Goal: Task Accomplishment & Management: Complete application form

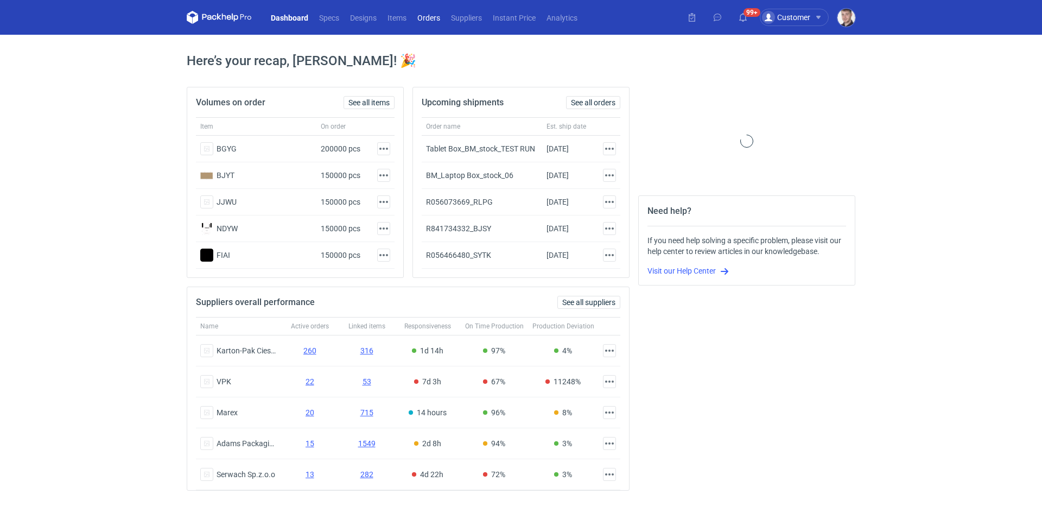
click at [432, 17] on link "Orders" at bounding box center [429, 17] width 34 height 13
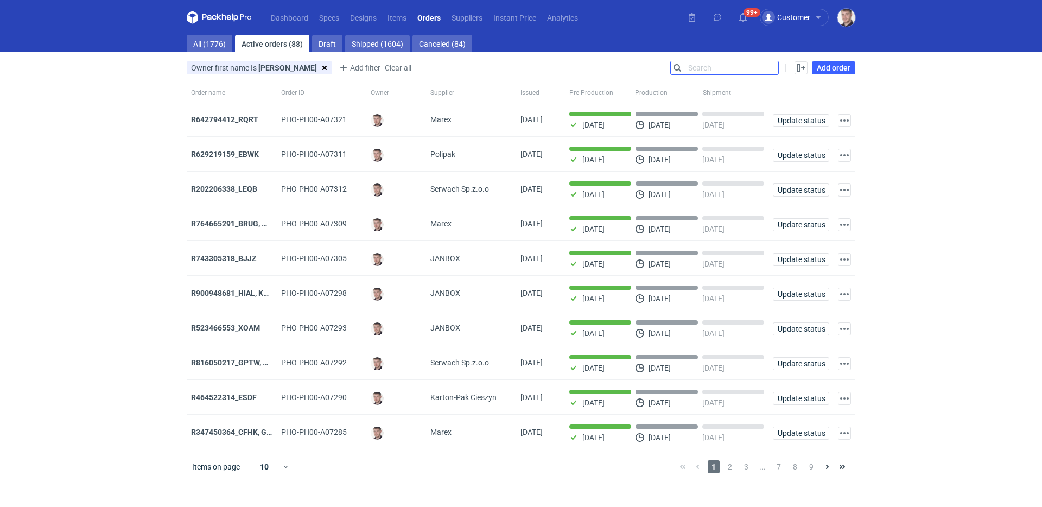
click at [768, 69] on input "Search" at bounding box center [723, 67] width 107 height 13
paste input "R429260953"
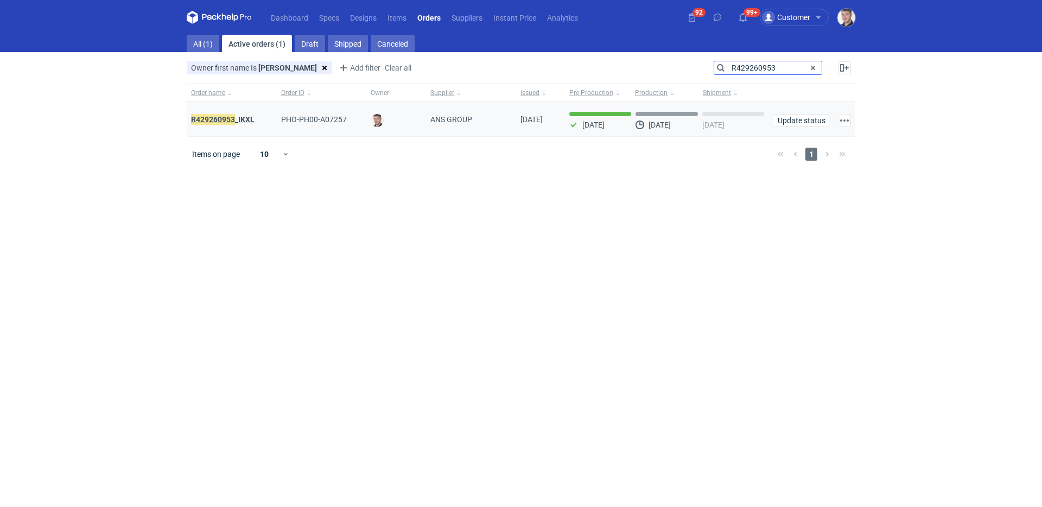
type input "R429260953"
click at [245, 118] on strong "R429260953 _IKXL" at bounding box center [222, 119] width 63 height 12
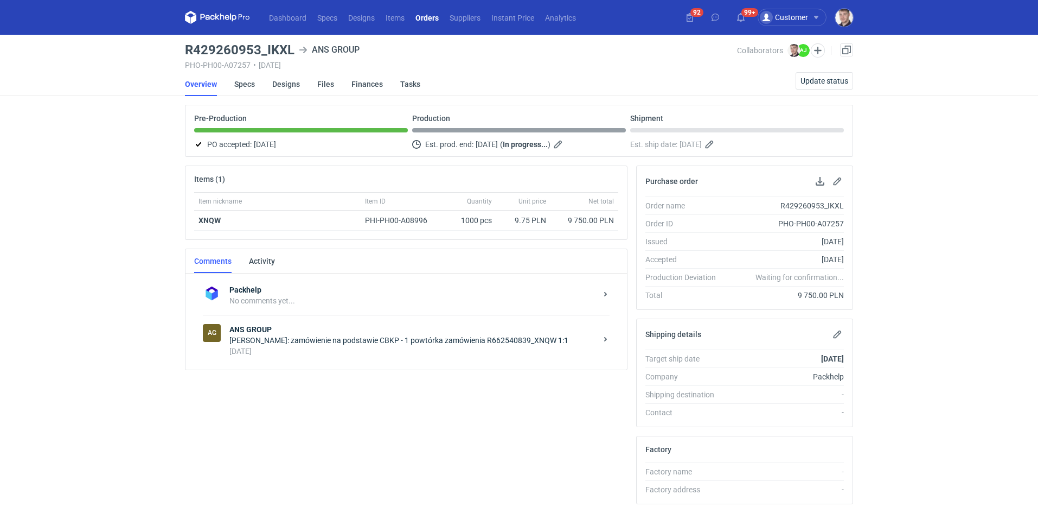
click at [380, 333] on strong "ANS GROUP" at bounding box center [412, 329] width 367 height 11
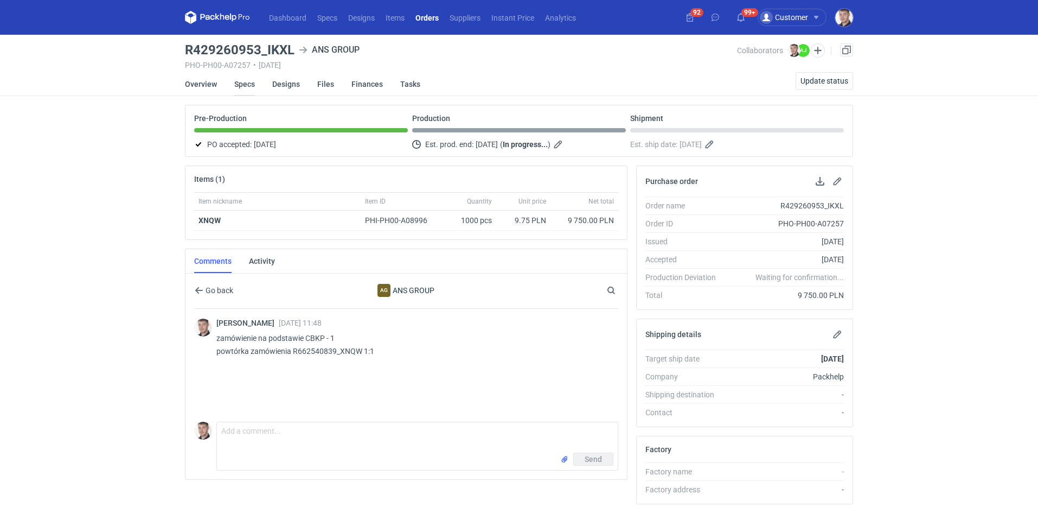
click at [250, 83] on link "Specs" at bounding box center [244, 84] width 21 height 24
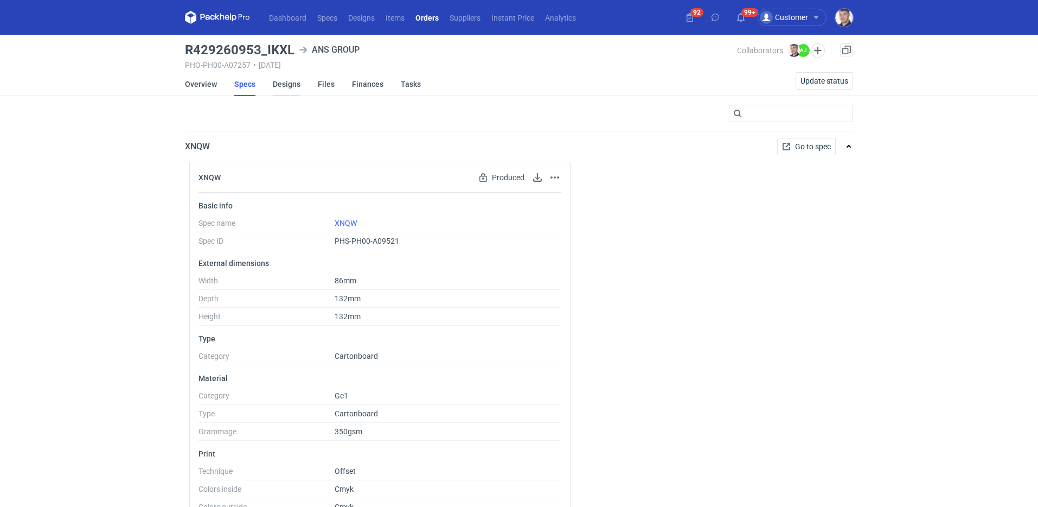
click at [281, 84] on link "Designs" at bounding box center [287, 84] width 28 height 24
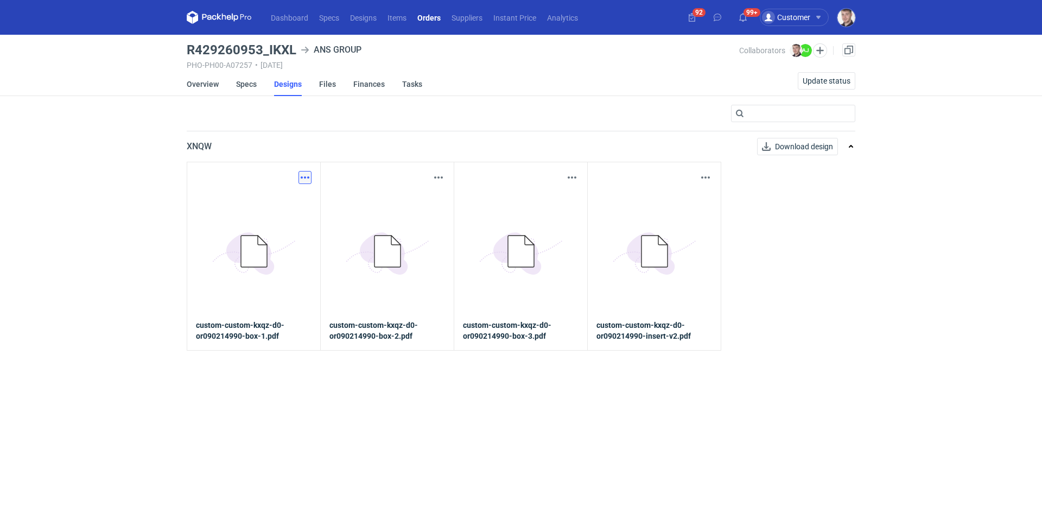
click at [304, 178] on button "button" at bounding box center [304, 177] width 13 height 13
click at [285, 201] on link "Download design part" at bounding box center [257, 201] width 100 height 17
click at [440, 177] on button "button" at bounding box center [438, 177] width 13 height 13
click at [423, 194] on link "Download design part" at bounding box center [391, 201] width 100 height 17
click at [576, 181] on button "button" at bounding box center [571, 177] width 13 height 13
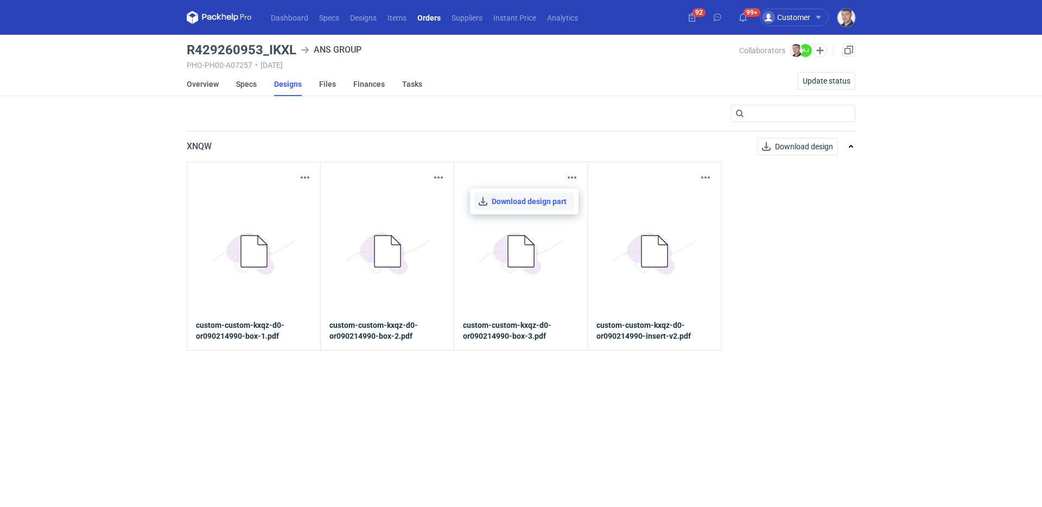
click at [555, 199] on link "Download design part" at bounding box center [524, 201] width 100 height 17
click at [707, 178] on button "button" at bounding box center [705, 177] width 13 height 13
click at [669, 197] on link "Download design part" at bounding box center [658, 201] width 100 height 17
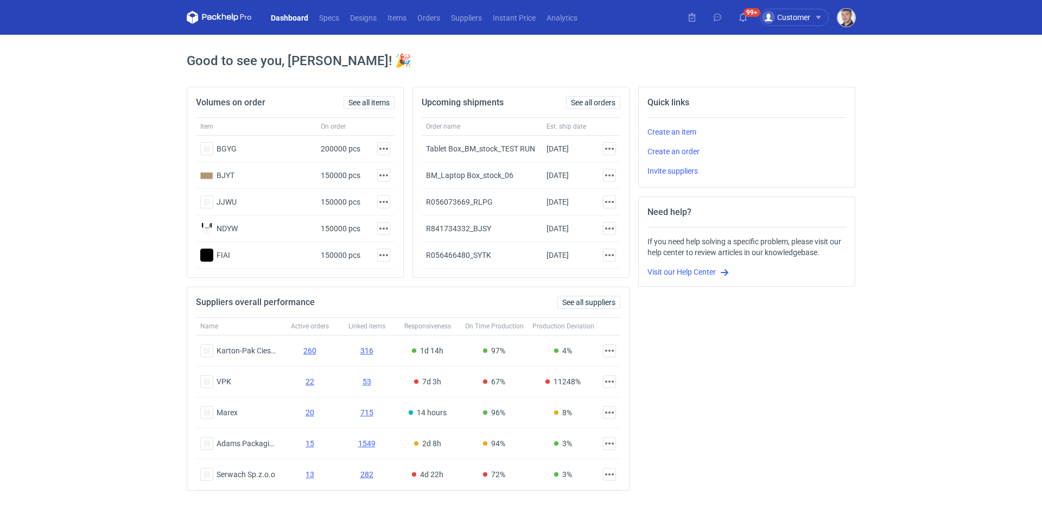
click at [846, 21] on img "button" at bounding box center [846, 18] width 18 height 18
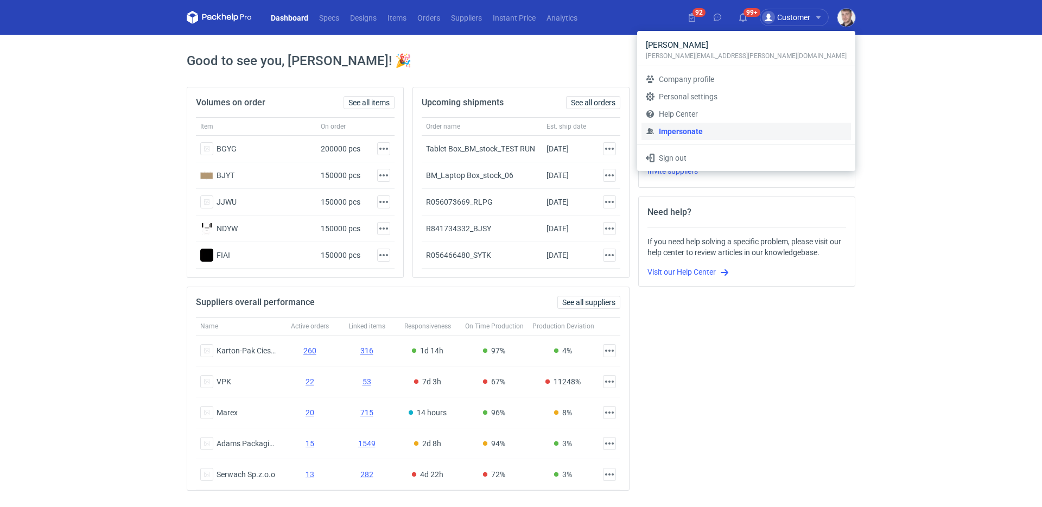
click at [756, 130] on link "Impersonate" at bounding box center [745, 131] width 209 height 17
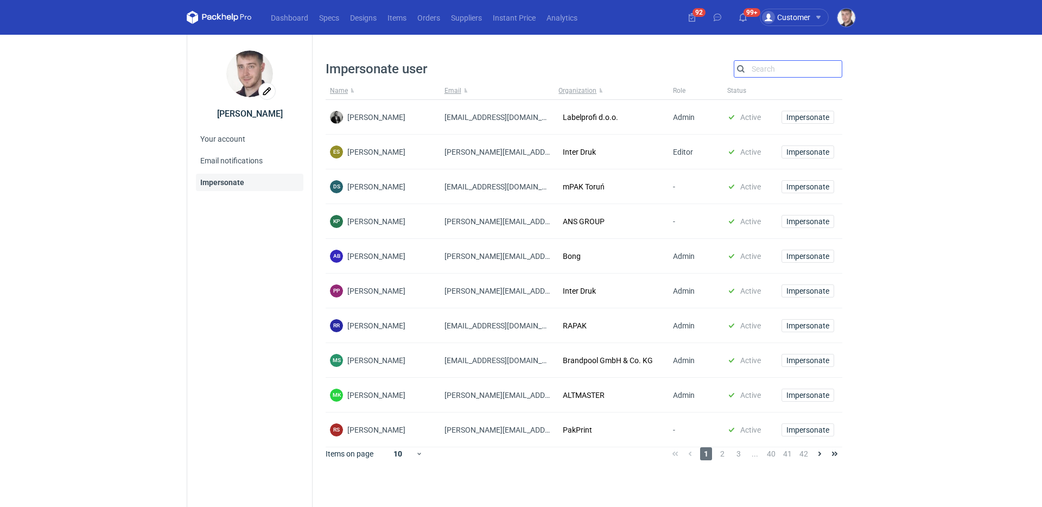
click at [771, 68] on input "Search" at bounding box center [787, 68] width 107 height 13
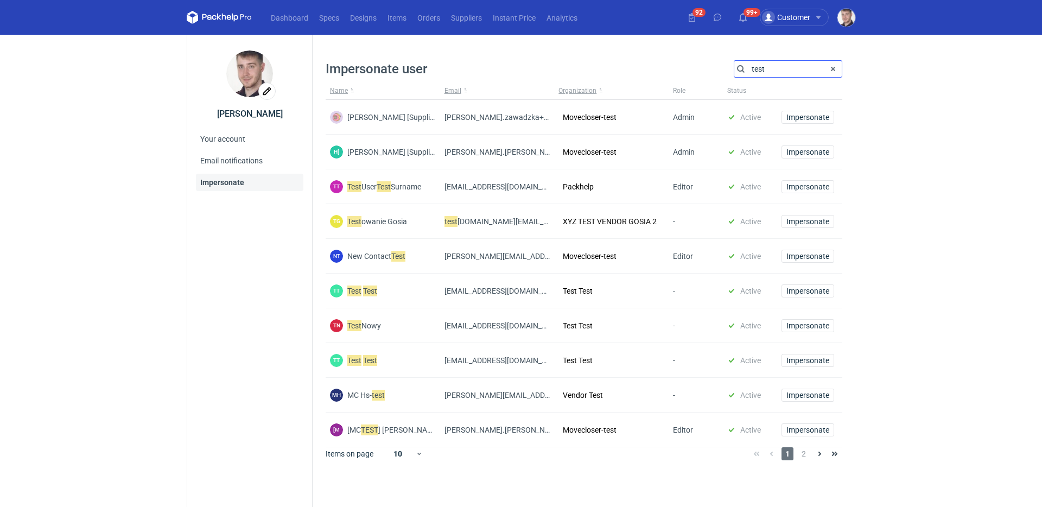
click at [772, 68] on input "test" at bounding box center [787, 68] width 107 height 13
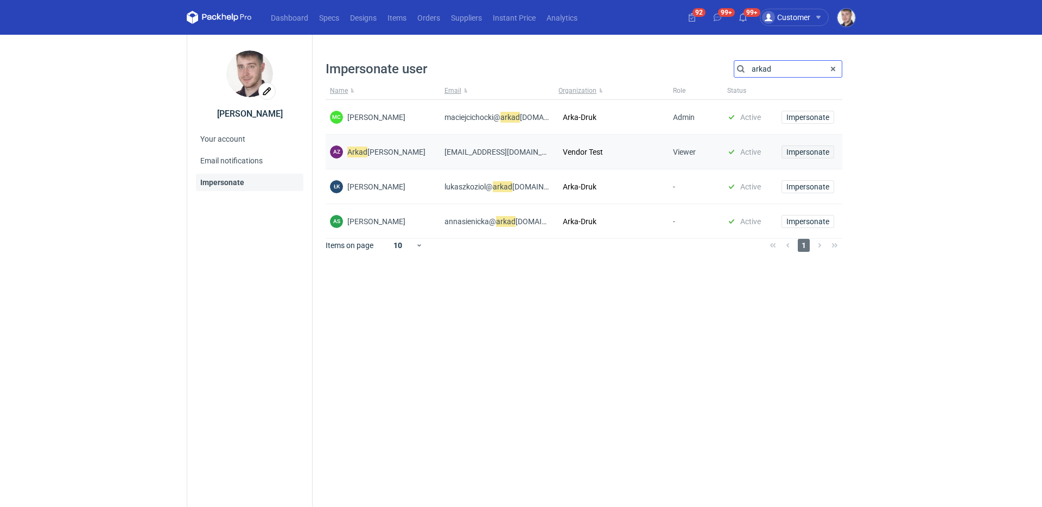
type input "arkad"
click at [799, 155] on span "Impersonate" at bounding box center [807, 152] width 43 height 8
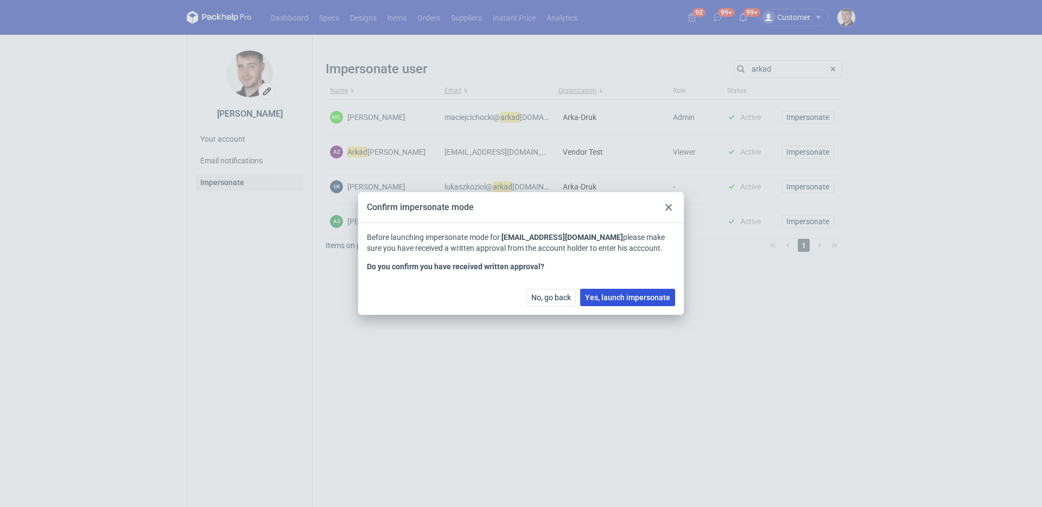
click at [635, 301] on span "Yes, launch impersonate" at bounding box center [627, 297] width 85 height 8
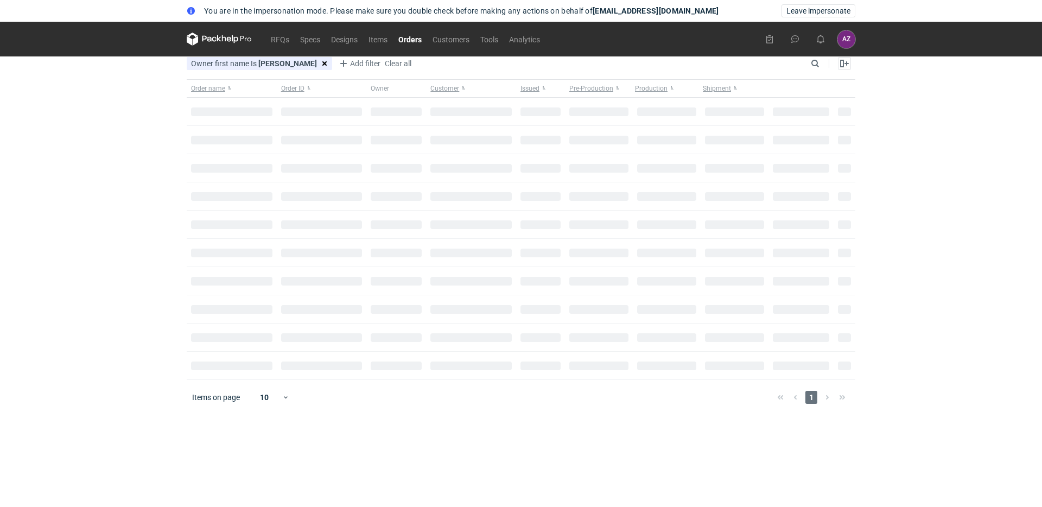
type input "[PERSON_NAME]"
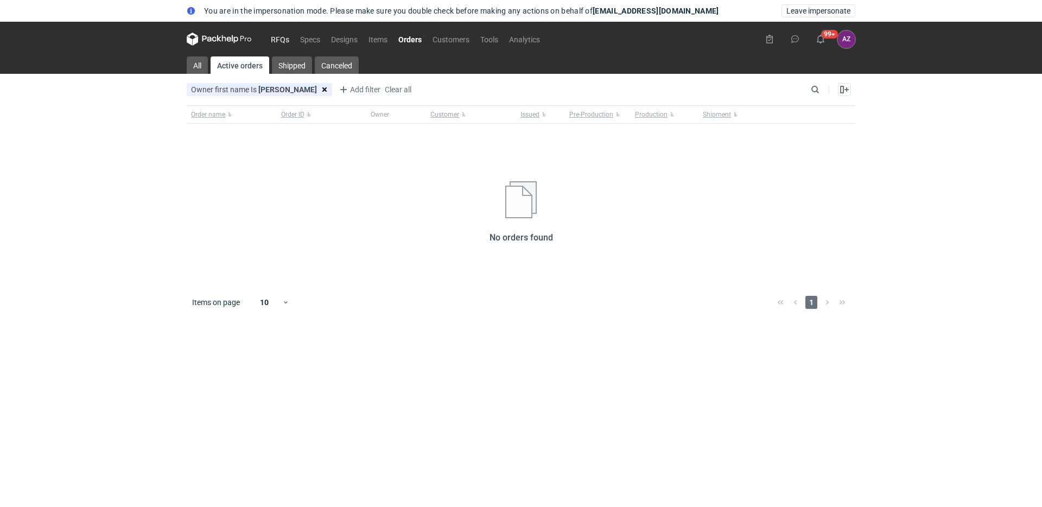
click at [276, 38] on link "RFQs" at bounding box center [279, 39] width 29 height 13
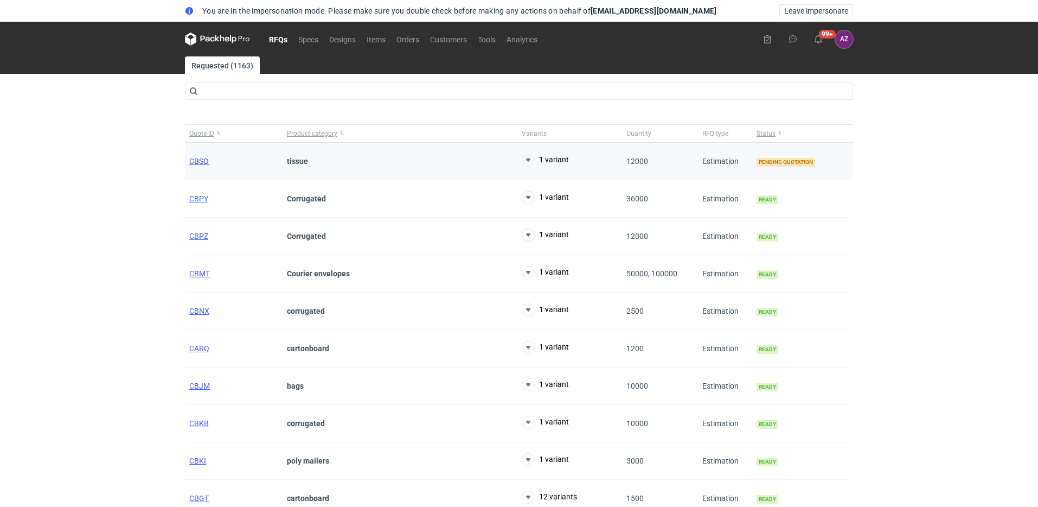
click at [202, 157] on span "CBSO" at bounding box center [199, 161] width 20 height 9
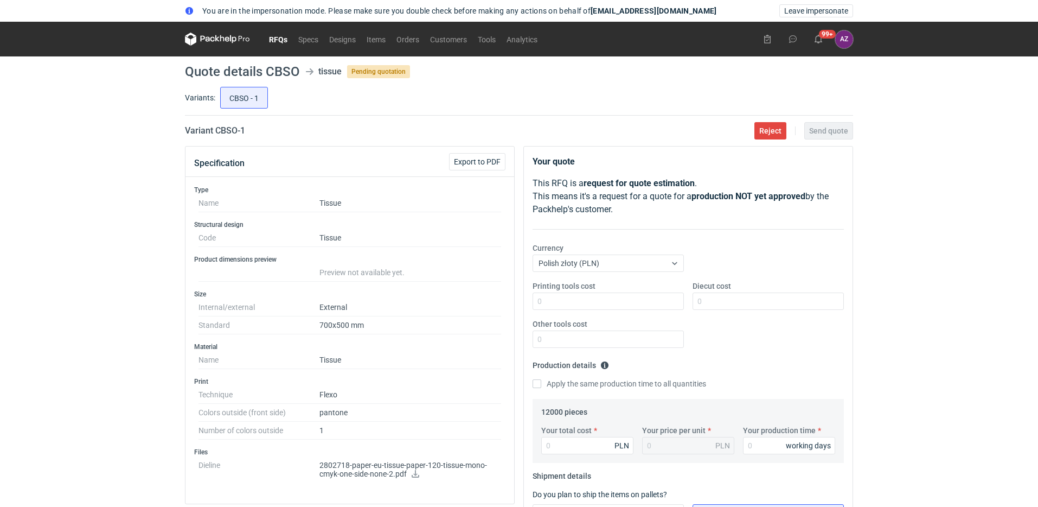
scroll to position [177, 0]
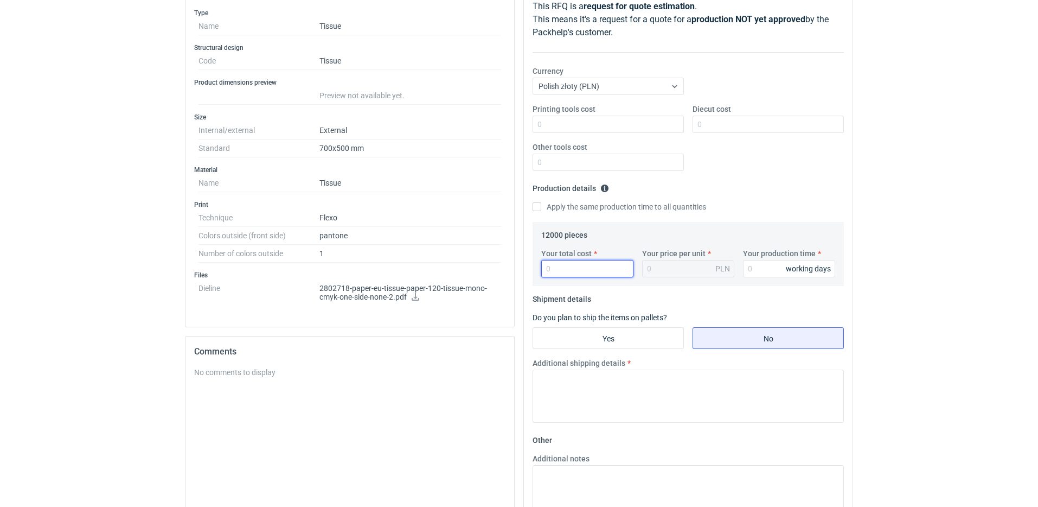
click at [585, 271] on input "Your total cost" at bounding box center [587, 268] width 92 height 17
type input "7800"
type input "0.65"
type input "7800"
click at [769, 267] on input "Your production time" at bounding box center [789, 268] width 92 height 17
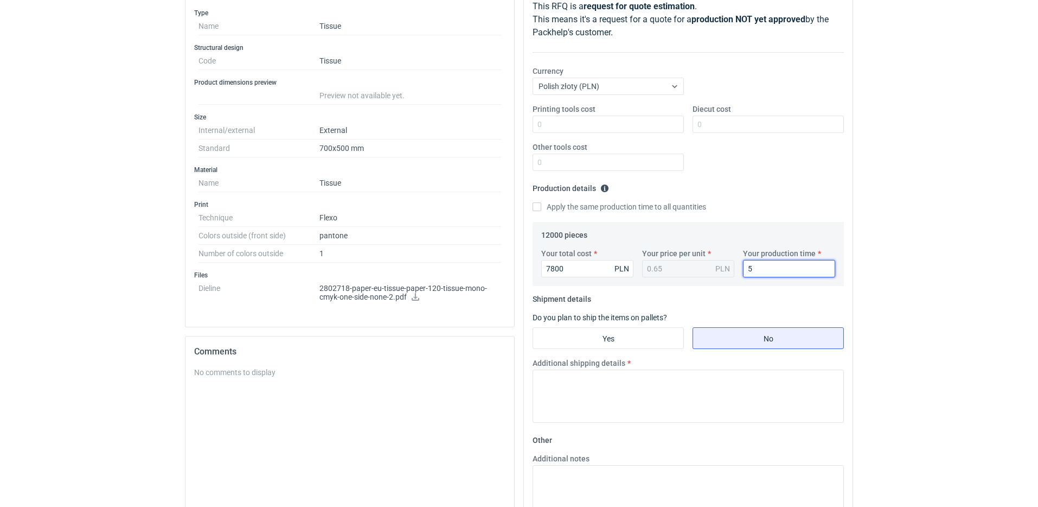
type input "5"
click at [726, 304] on fieldset "Shipment details Do you plan to ship the items on pallets? Yes No Additional sh…" at bounding box center [688, 360] width 311 height 141
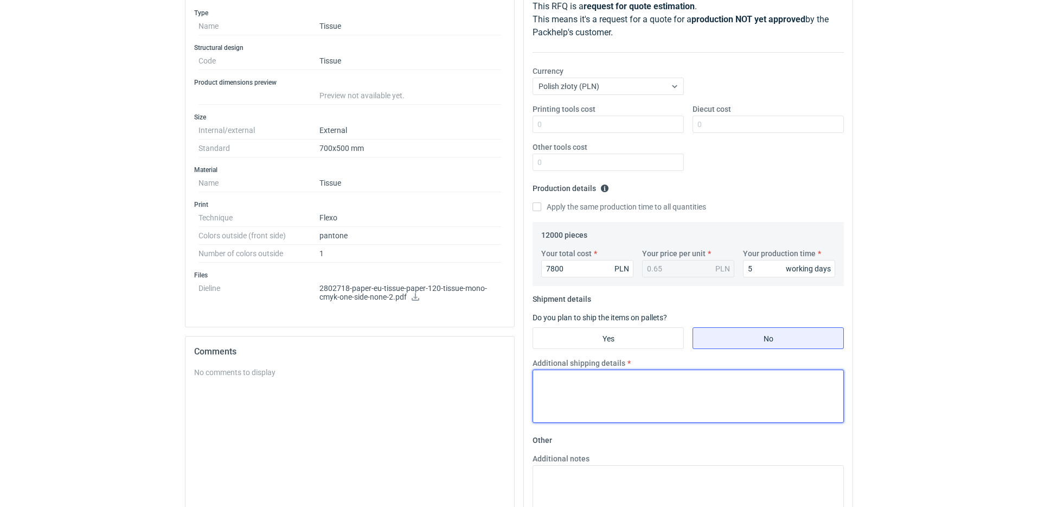
click at [597, 393] on textarea "Additional shipping details" at bounding box center [688, 395] width 311 height 53
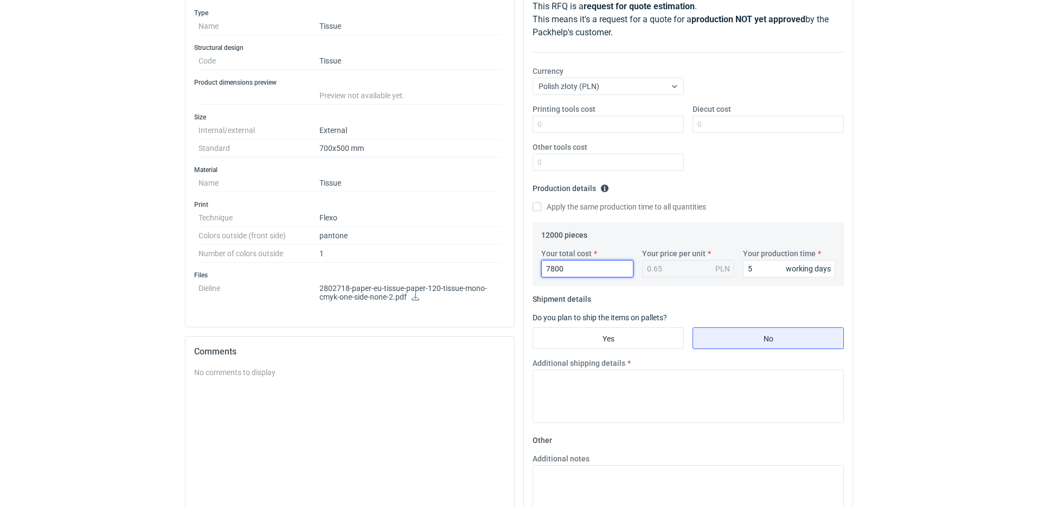
click at [585, 272] on input "7800" at bounding box center [587, 268] width 92 height 17
type input "1"
click at [763, 271] on input "5" at bounding box center [789, 268] width 92 height 17
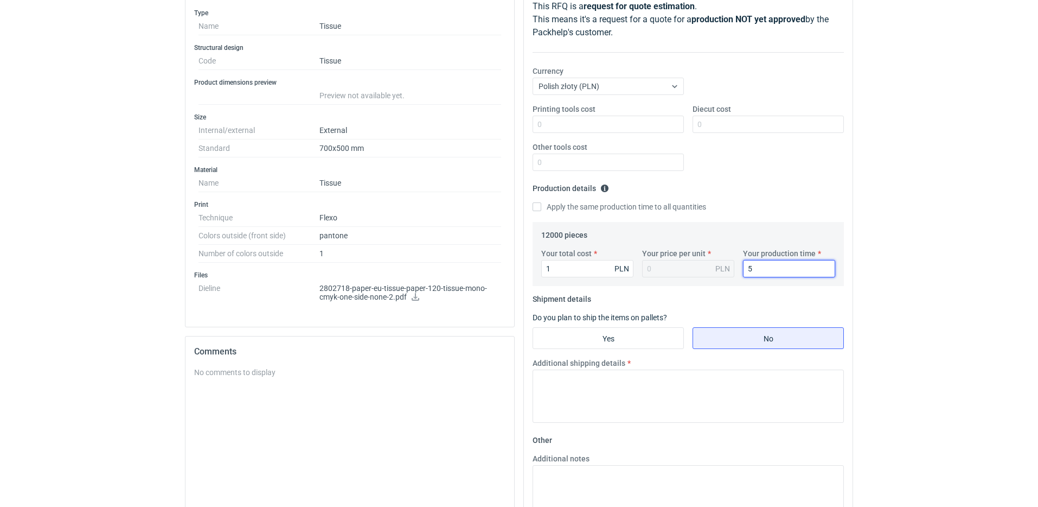
click at [763, 271] on input "5" at bounding box center [789, 268] width 92 height 17
click at [763, 271] on input "51" at bounding box center [789, 268] width 92 height 17
type input "1"
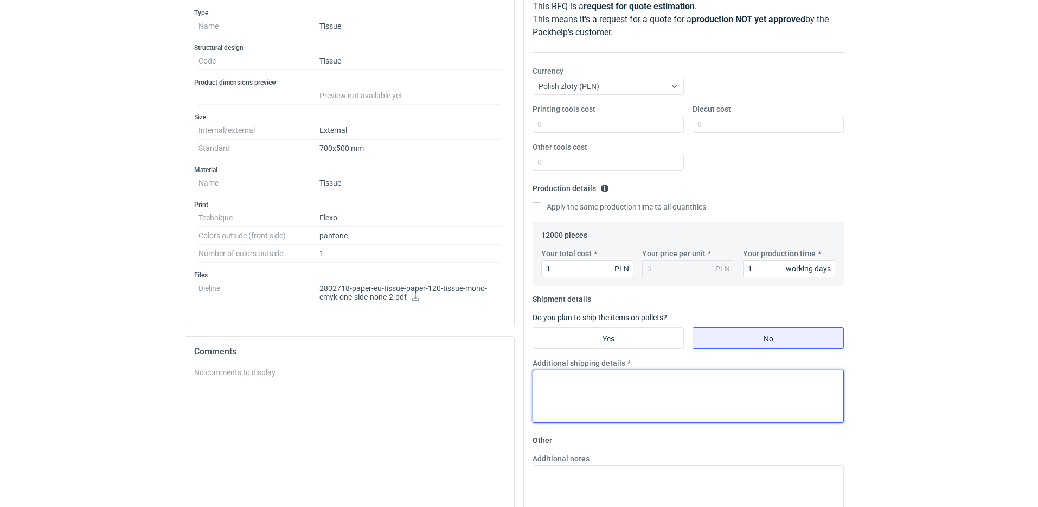
click at [694, 374] on textarea "Additional shipping details" at bounding box center [688, 395] width 311 height 53
type textarea "-"
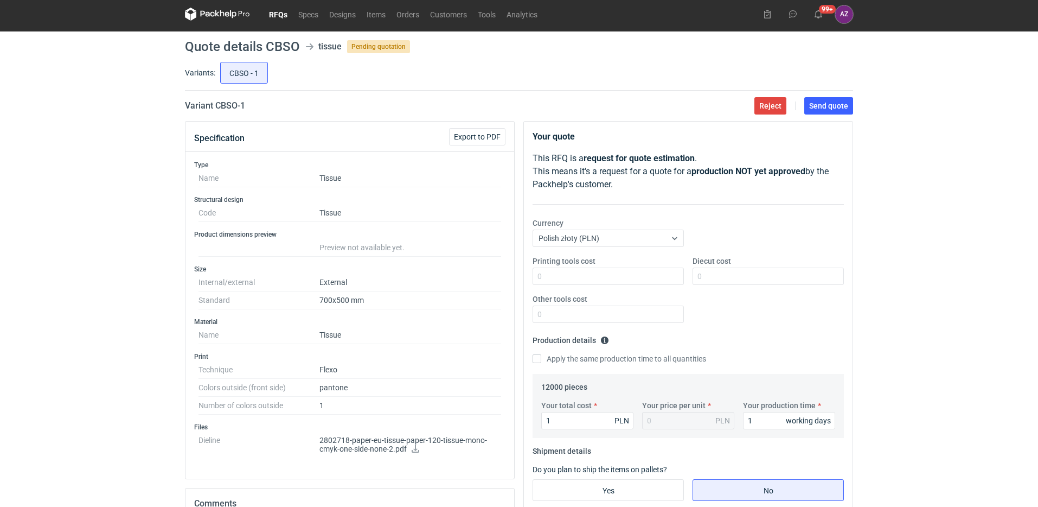
scroll to position [0, 0]
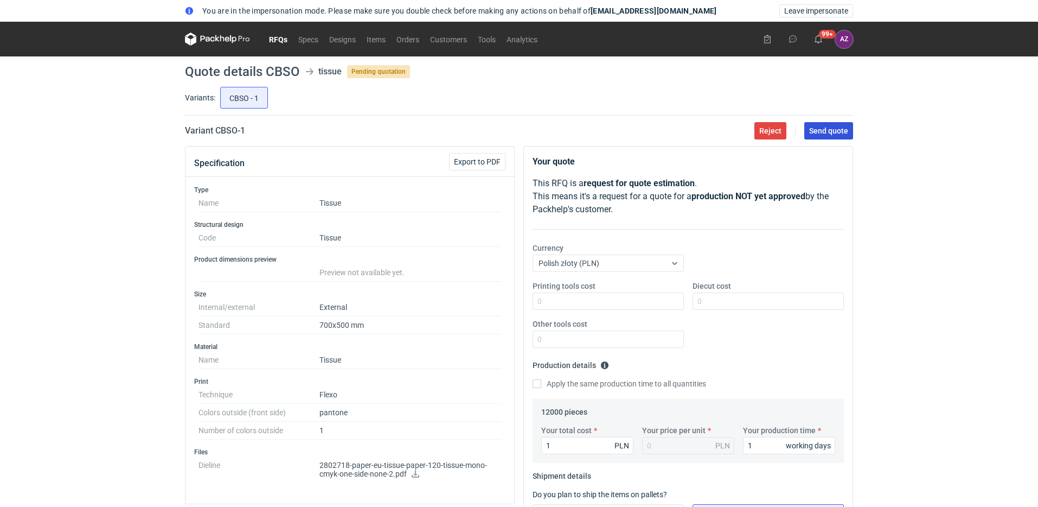
click at [821, 131] on span "Send quote" at bounding box center [828, 131] width 39 height 8
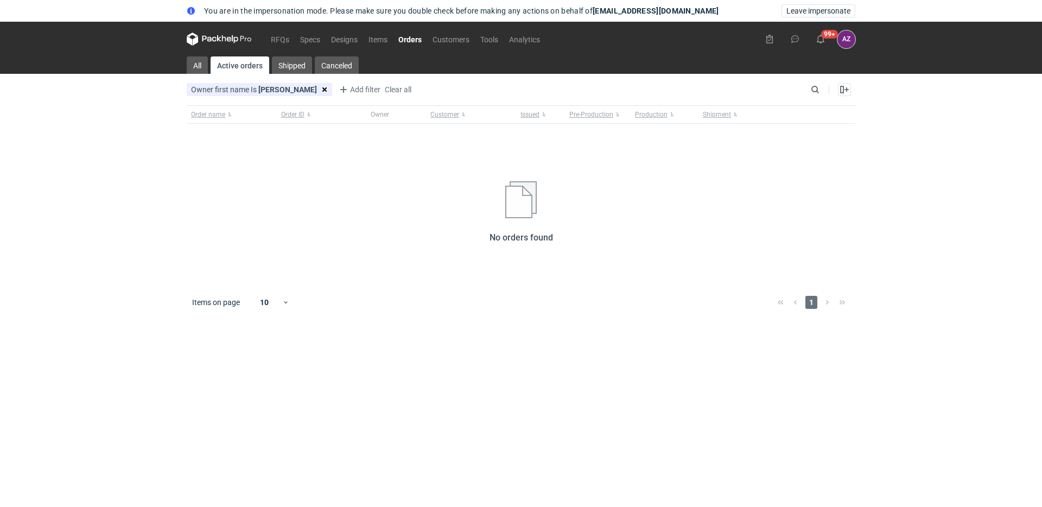
click at [841, 40] on figcaption "AZ" at bounding box center [846, 39] width 18 height 18
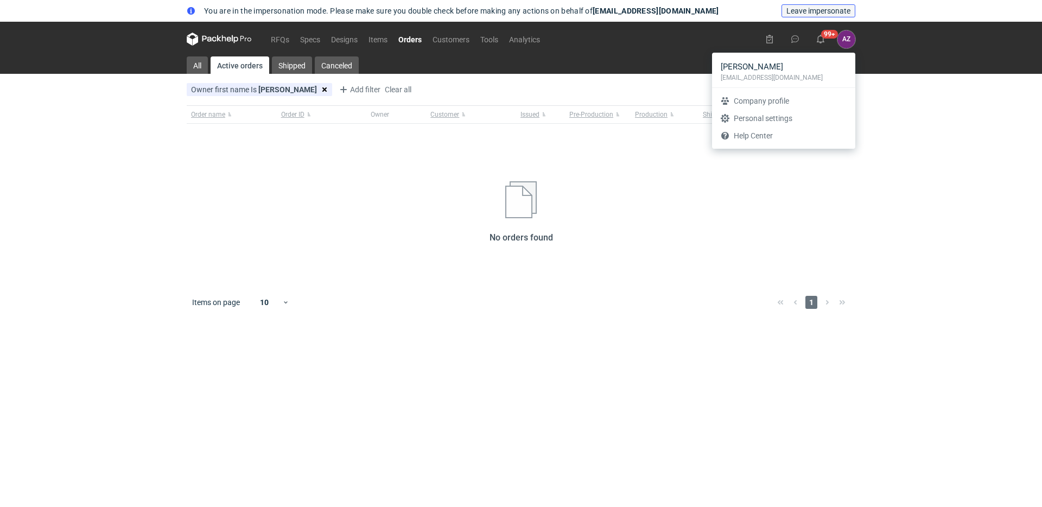
click at [814, 14] on span "Leave impersonate" at bounding box center [818, 11] width 64 height 8
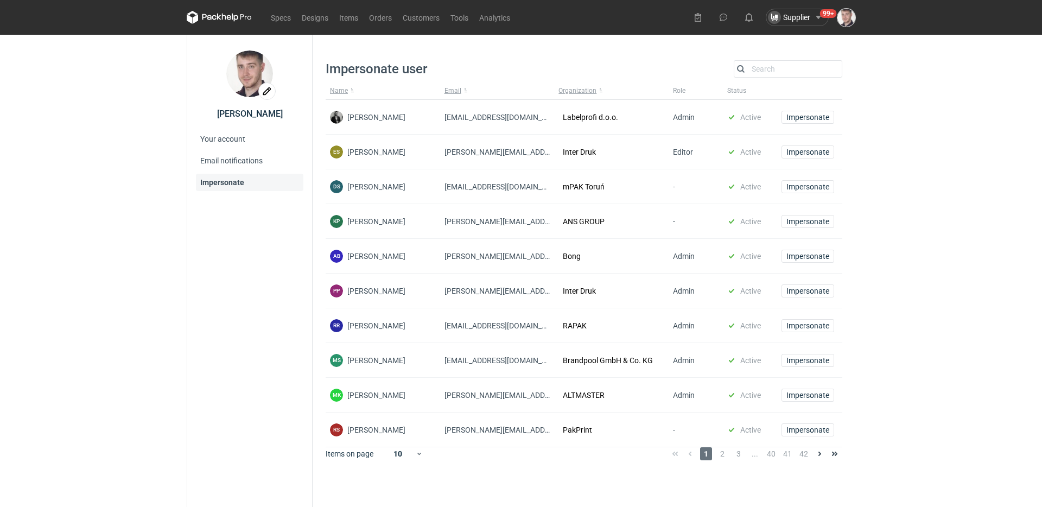
click at [847, 22] on img "button" at bounding box center [846, 18] width 18 height 18
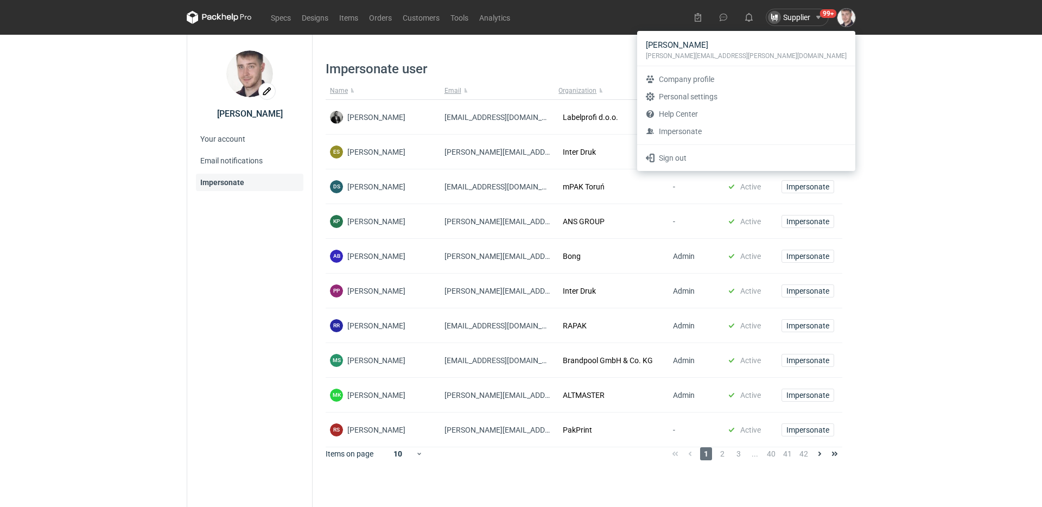
click at [611, 65] on div "Impersonate user Search" at bounding box center [583, 68] width 516 height 17
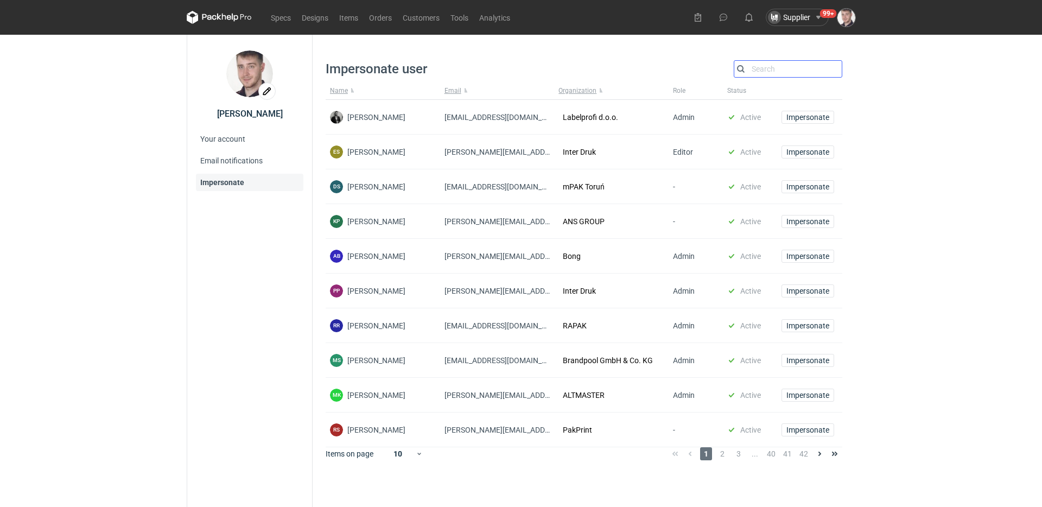
click at [779, 70] on input "Search" at bounding box center [787, 68] width 107 height 13
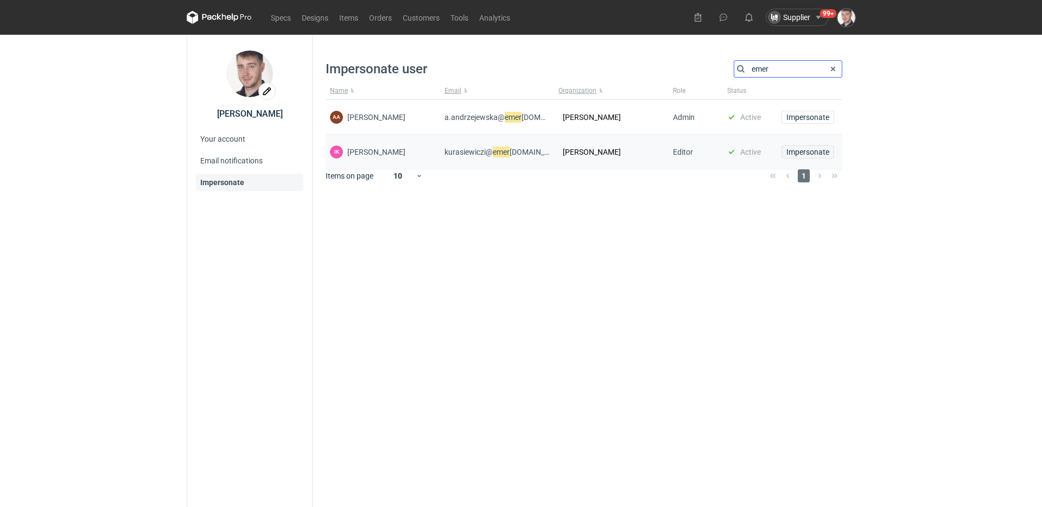
type input "emer"
click at [796, 155] on span "Impersonate" at bounding box center [807, 152] width 43 height 8
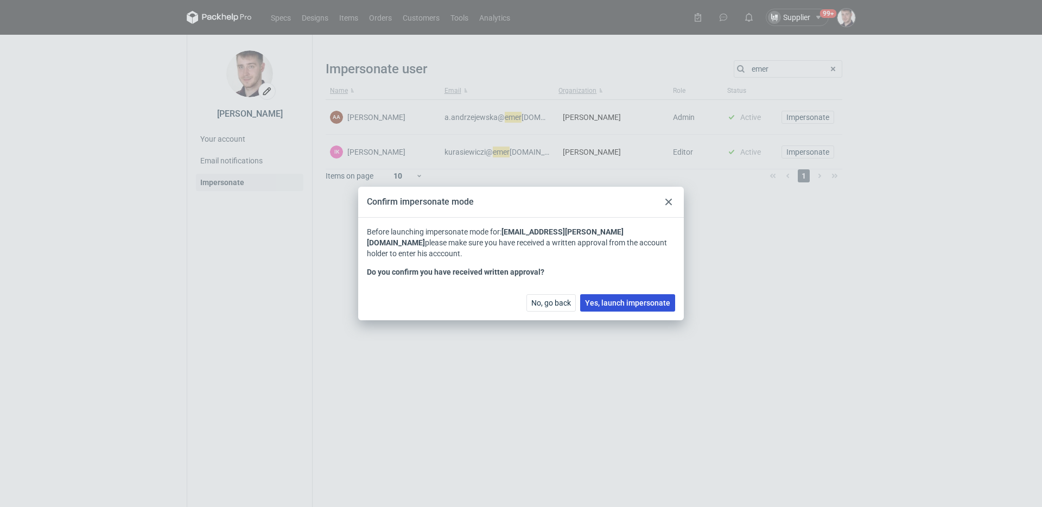
click at [625, 299] on span "Yes, launch impersonate" at bounding box center [627, 303] width 85 height 8
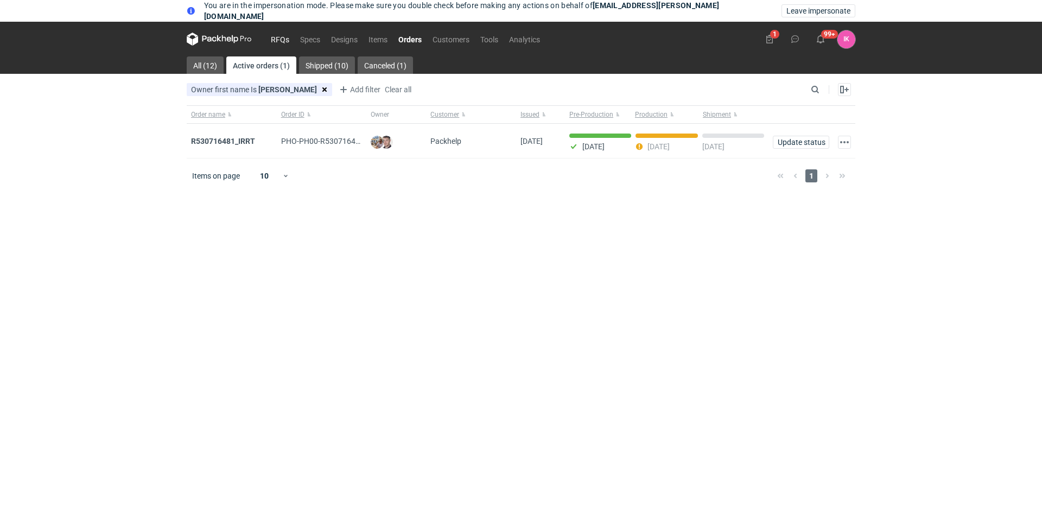
click at [288, 37] on link "RFQs" at bounding box center [279, 39] width 29 height 13
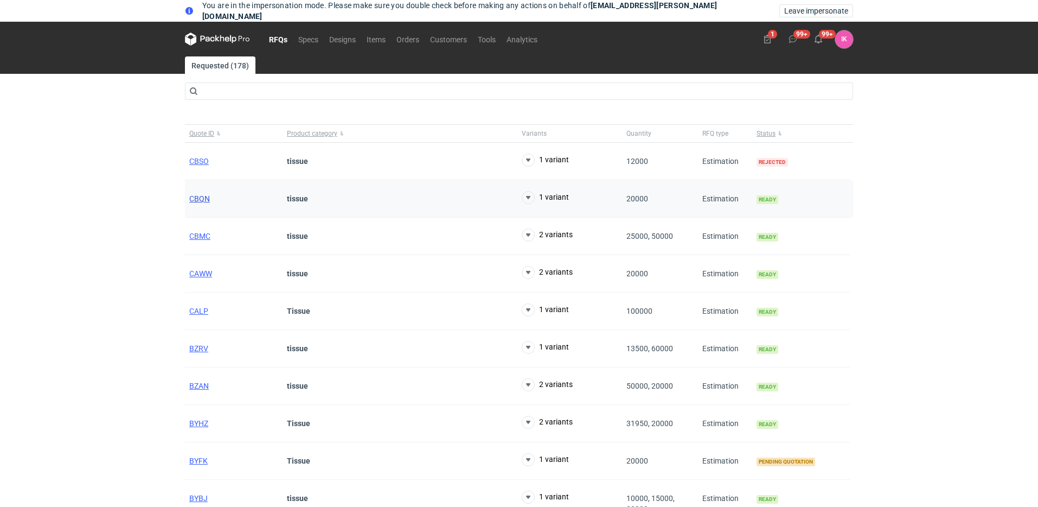
click at [197, 199] on span "CBQN" at bounding box center [199, 198] width 21 height 9
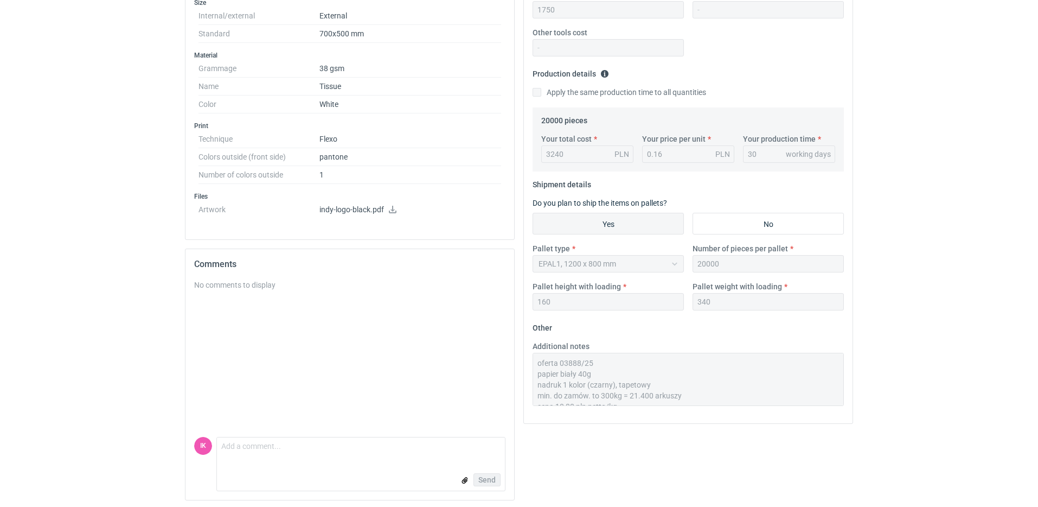
scroll to position [293, 0]
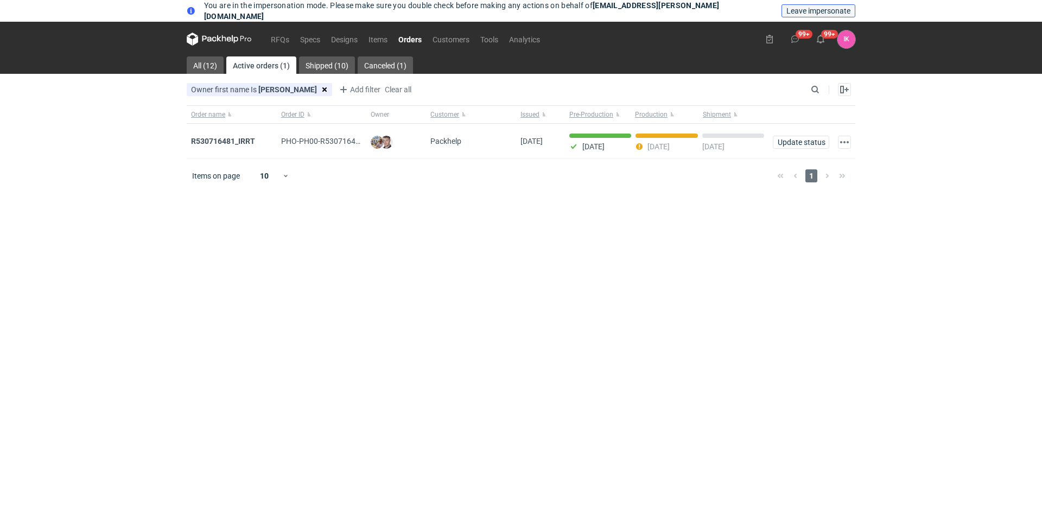
click at [838, 15] on span "Leave impersonate" at bounding box center [818, 11] width 64 height 8
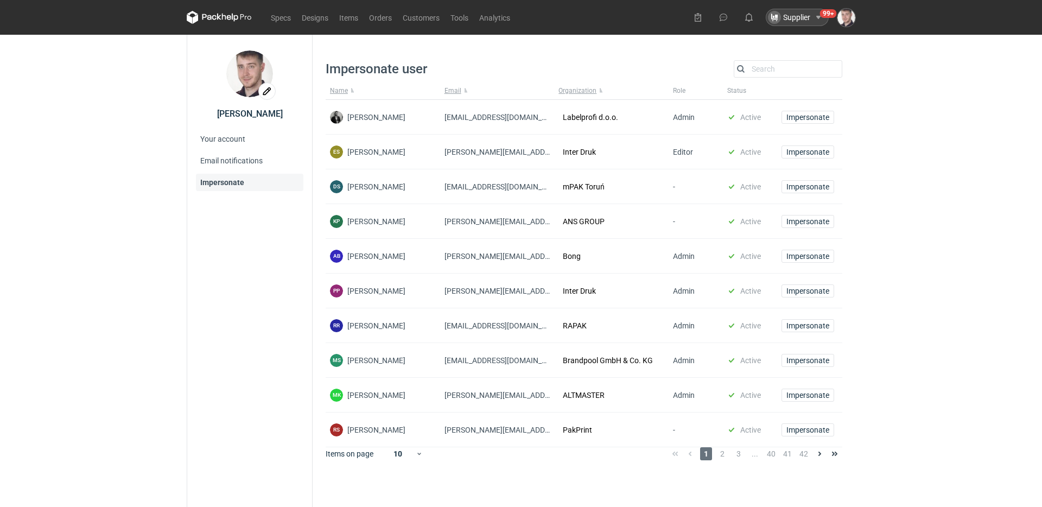
click at [789, 17] on div "Supplier" at bounding box center [789, 17] width 42 height 13
click at [772, 69] on div "Customer 99+" at bounding box center [782, 65] width 91 height 13
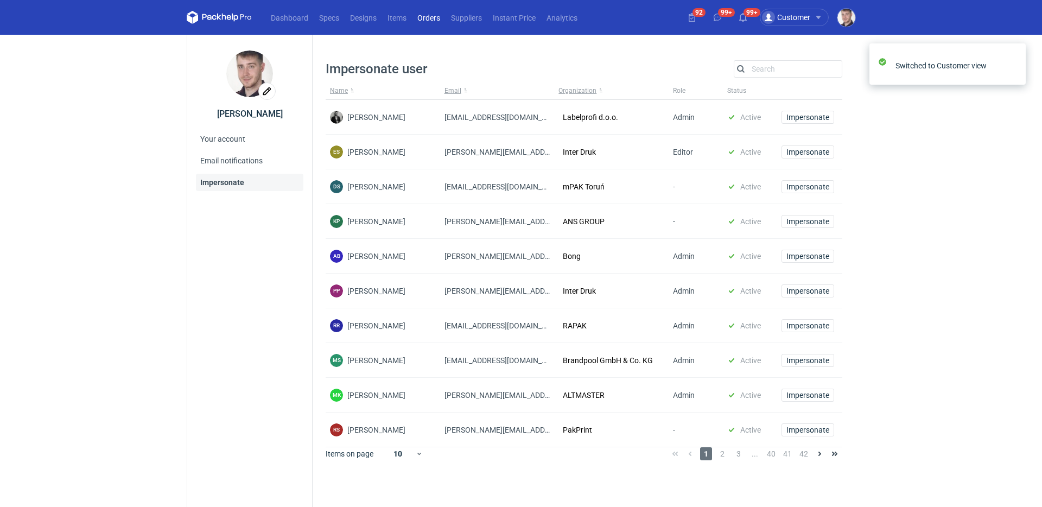
click at [420, 20] on link "Orders" at bounding box center [429, 17] width 34 height 13
